Goal: Information Seeking & Learning: Understand process/instructions

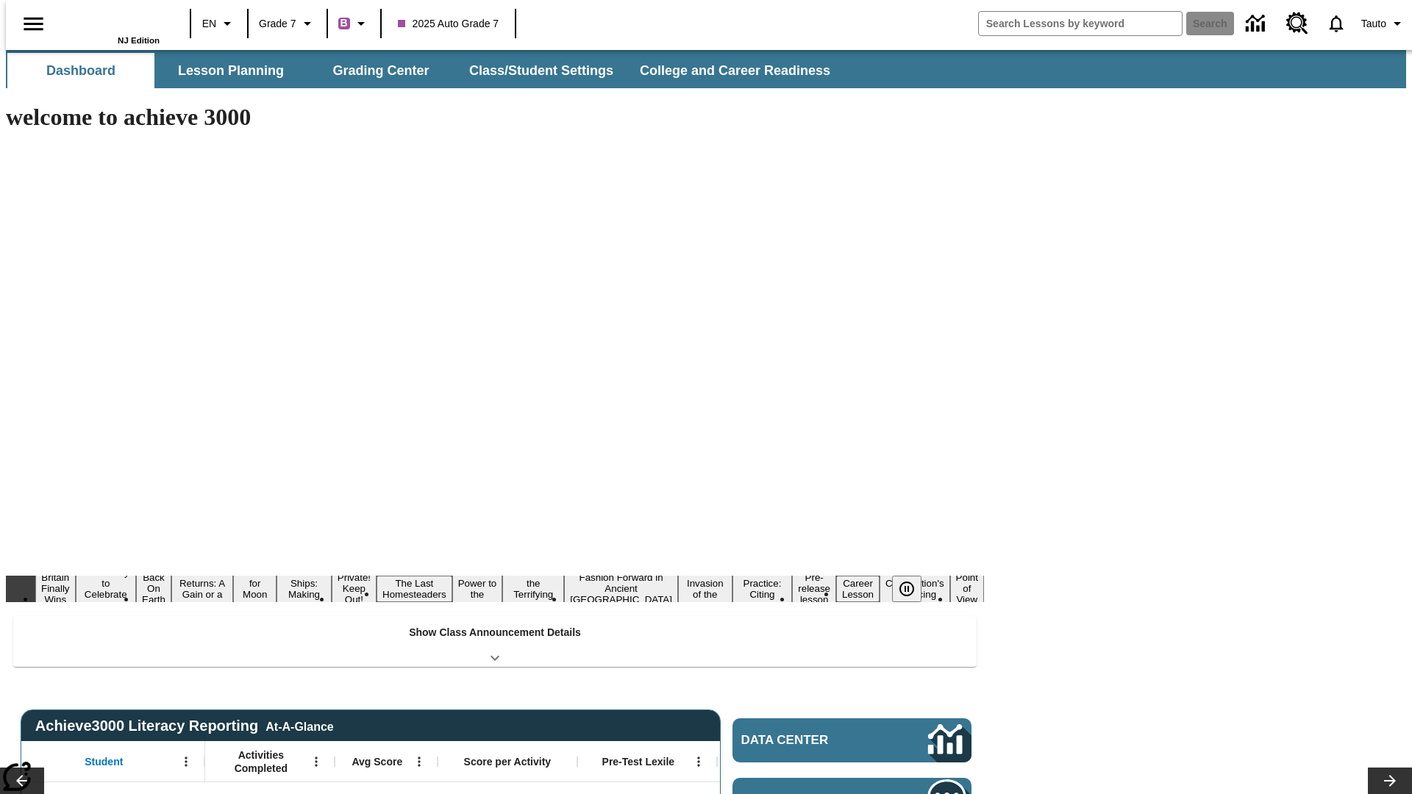
type input "-1"
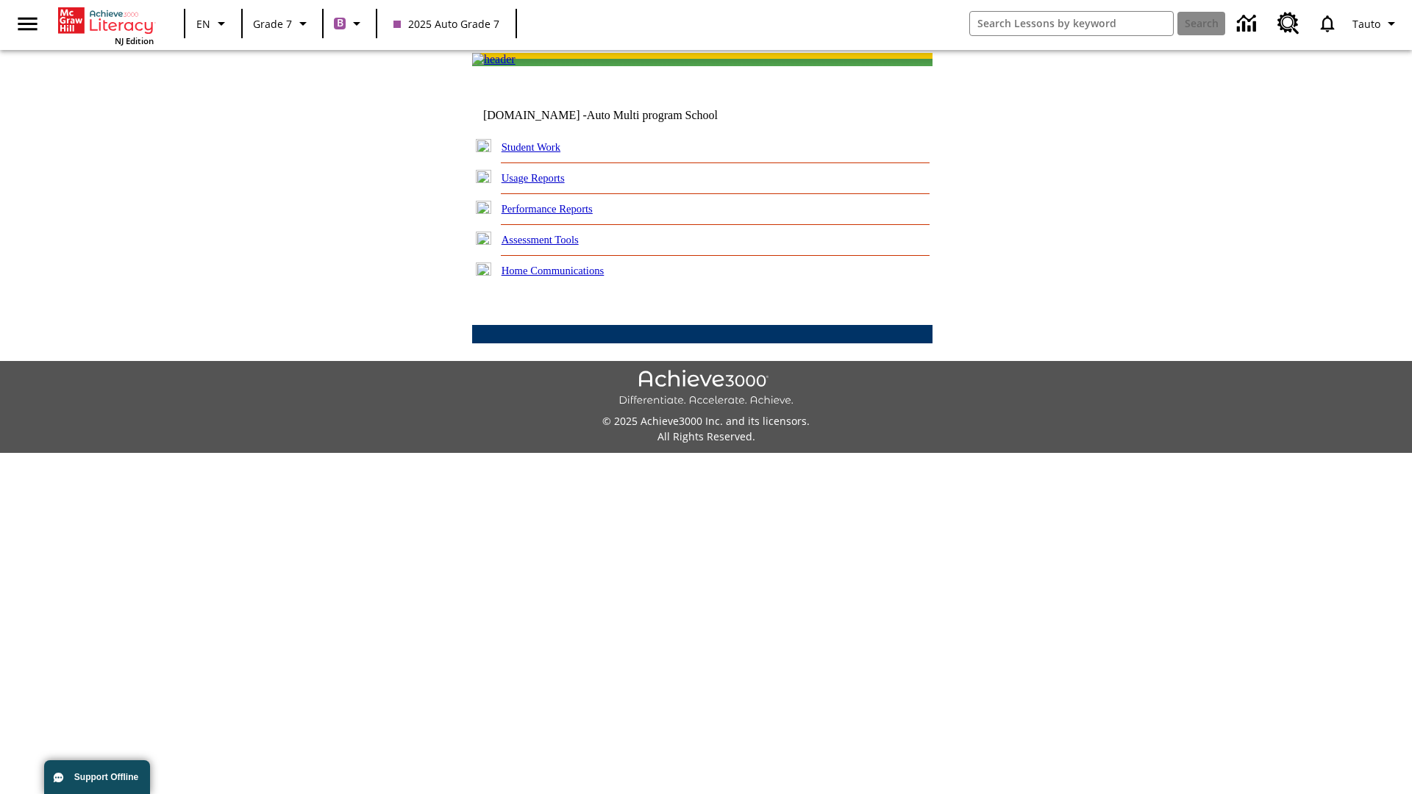
click at [563, 215] on link "Performance Reports" at bounding box center [546, 209] width 91 height 12
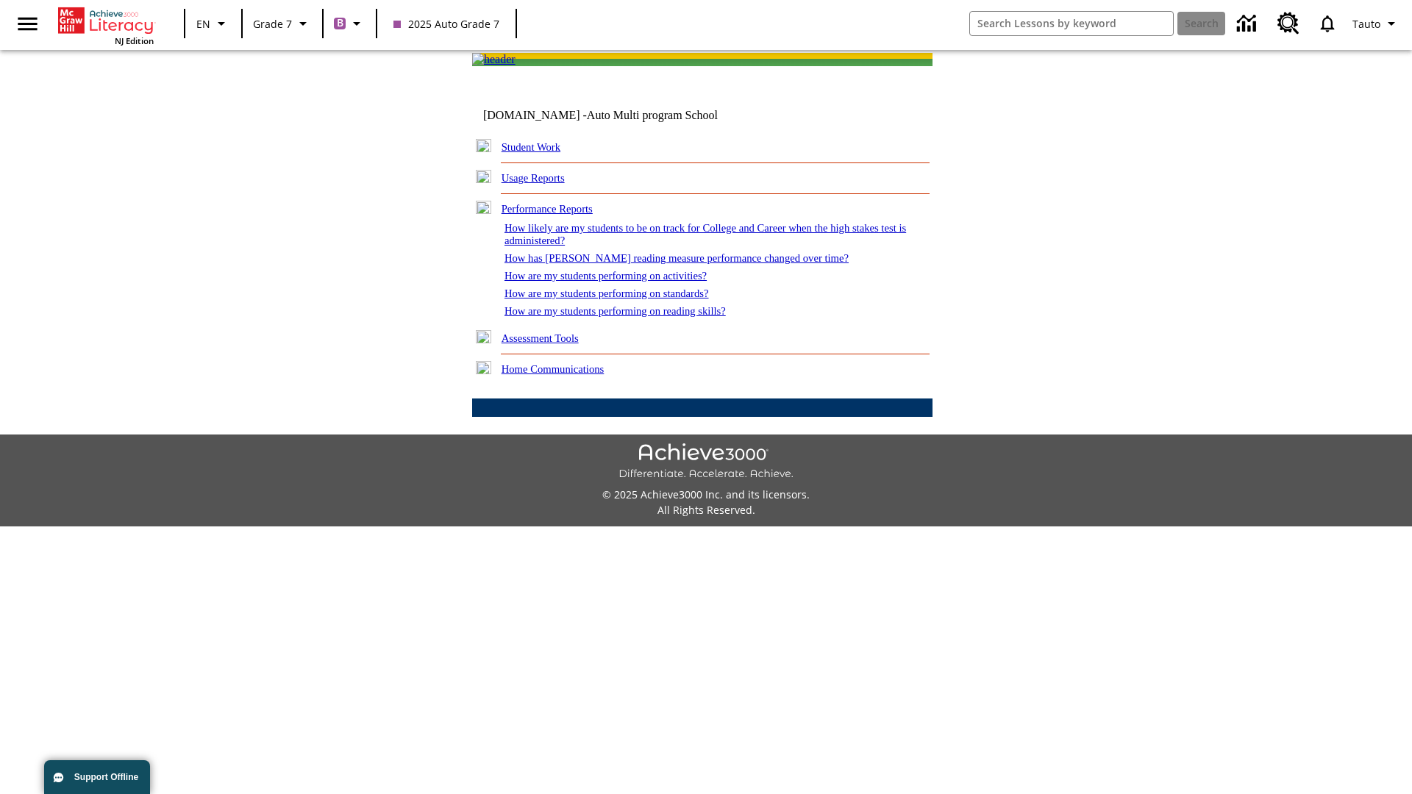
click at [620, 282] on link "How are my students performing on activities?" at bounding box center [605, 276] width 202 height 12
